Goal: Task Accomplishment & Management: Manage account settings

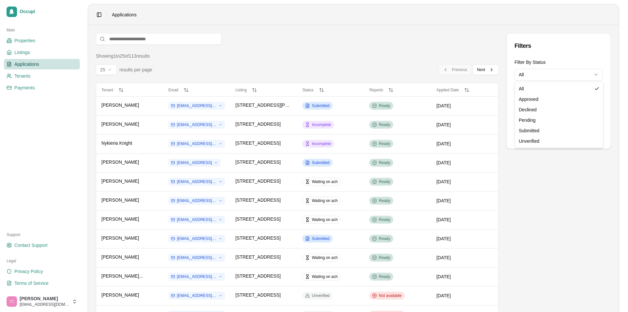
click at [539, 78] on html "Occupi Main Properties Listings Applications Tenants Payments Support Contact S…" at bounding box center [314, 156] width 628 height 312
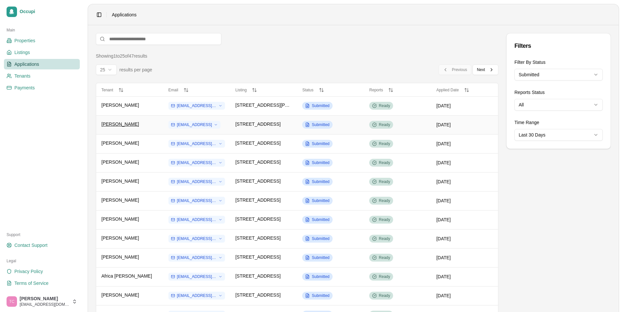
click at [122, 124] on span "[PERSON_NAME]" at bounding box center [120, 124] width 38 height 7
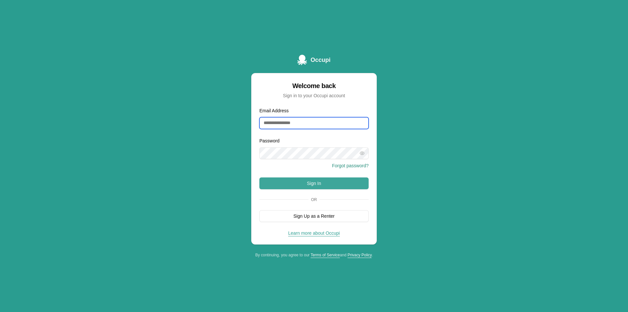
type input "**********"
click at [329, 188] on button "Sign In" at bounding box center [314, 183] width 109 height 12
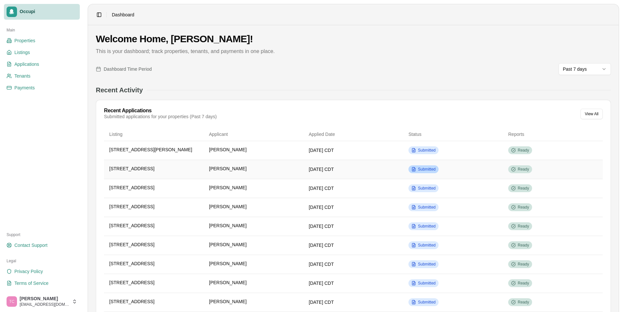
click at [427, 172] on div "Submitted" at bounding box center [424, 169] width 30 height 8
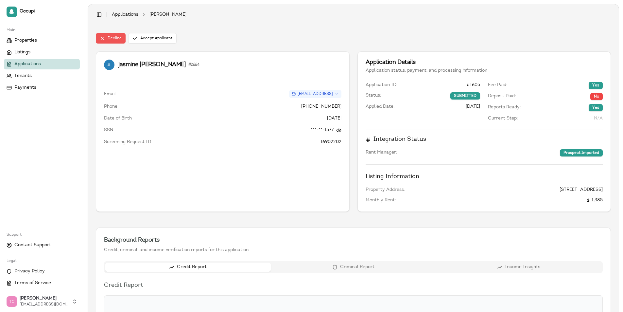
click at [114, 37] on button "Decline" at bounding box center [111, 38] width 30 height 10
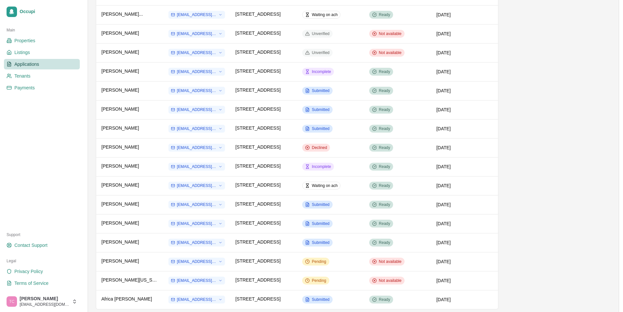
scroll to position [267, 0]
